Goal: Task Accomplishment & Management: Complete application form

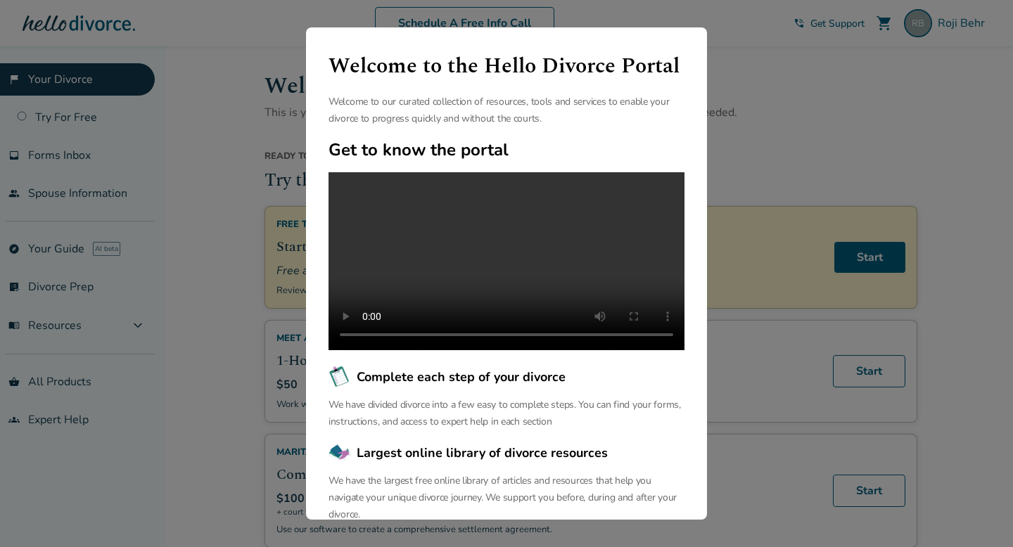
scroll to position [91, 0]
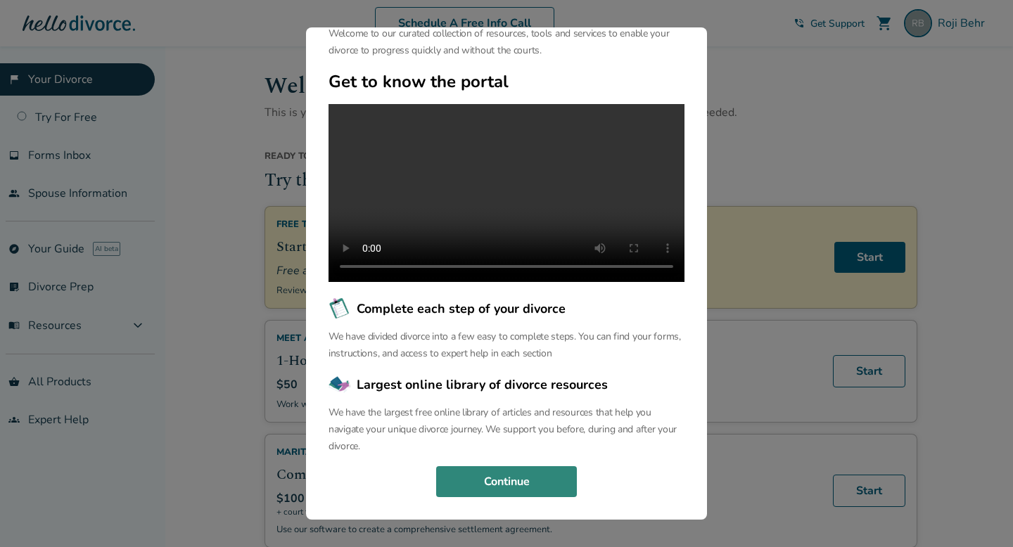
click at [490, 486] on button "Continue" at bounding box center [506, 481] width 141 height 31
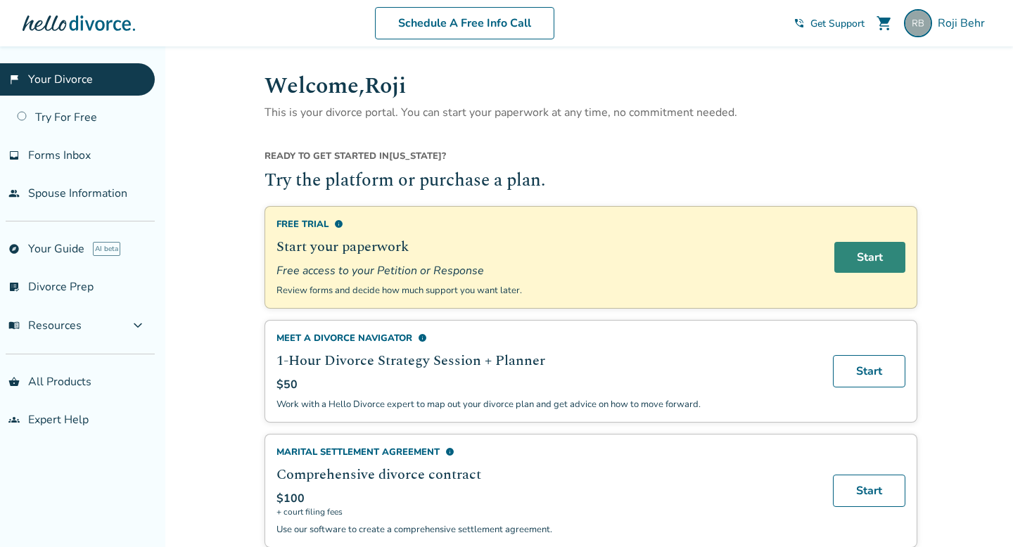
click at [860, 258] on link "Start" at bounding box center [869, 257] width 71 height 31
